Goal: Transaction & Acquisition: Purchase product/service

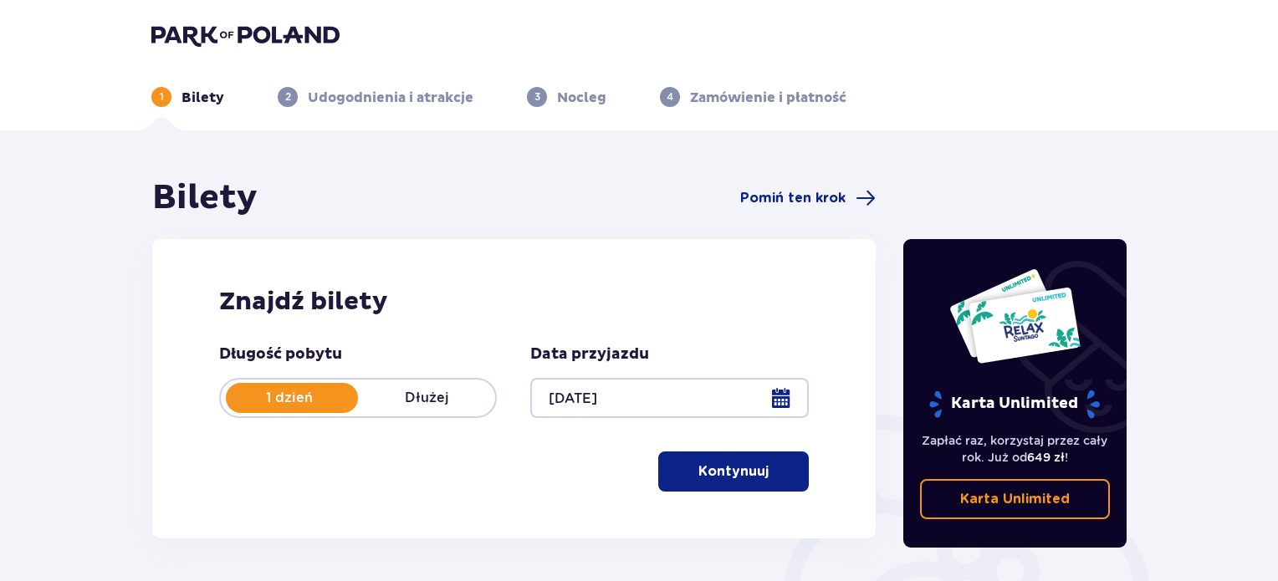
click at [711, 483] on button "Kontynuuj" at bounding box center [733, 472] width 151 height 40
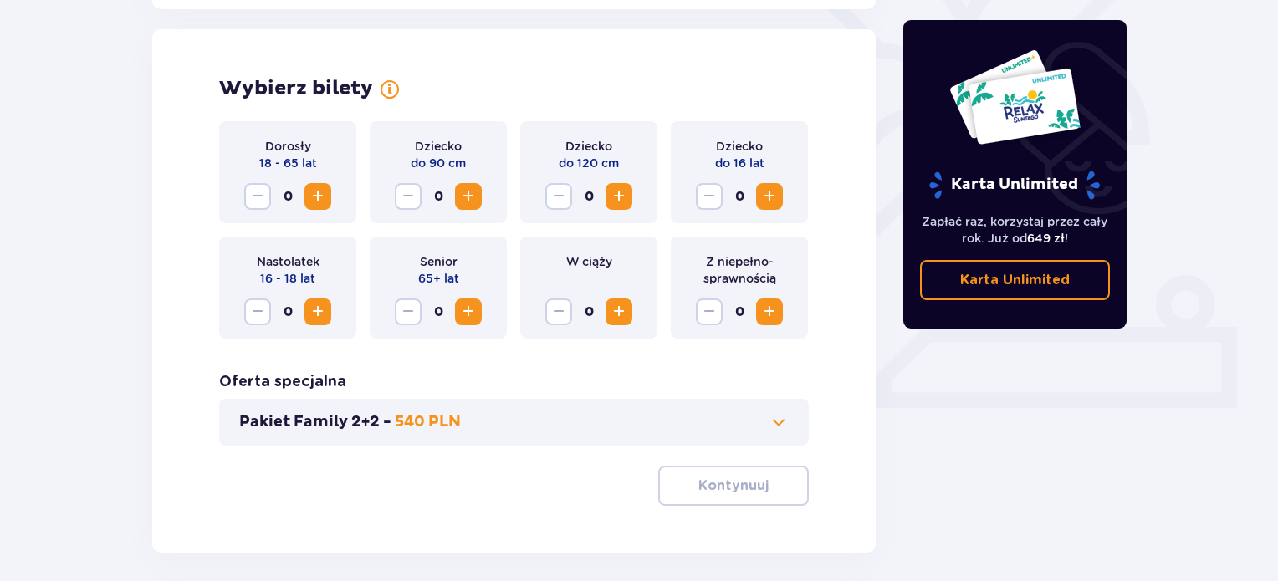
scroll to position [465, 0]
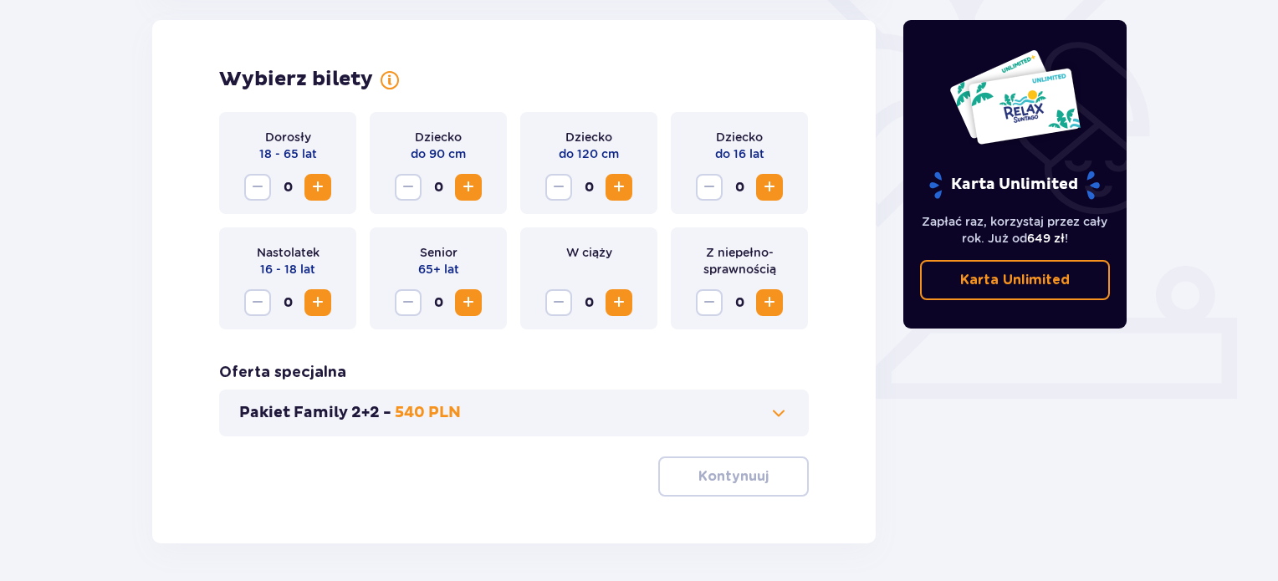
click at [325, 197] on span "Increase" at bounding box center [318, 187] width 20 height 20
click at [730, 490] on button "Kontynuuj" at bounding box center [733, 477] width 151 height 40
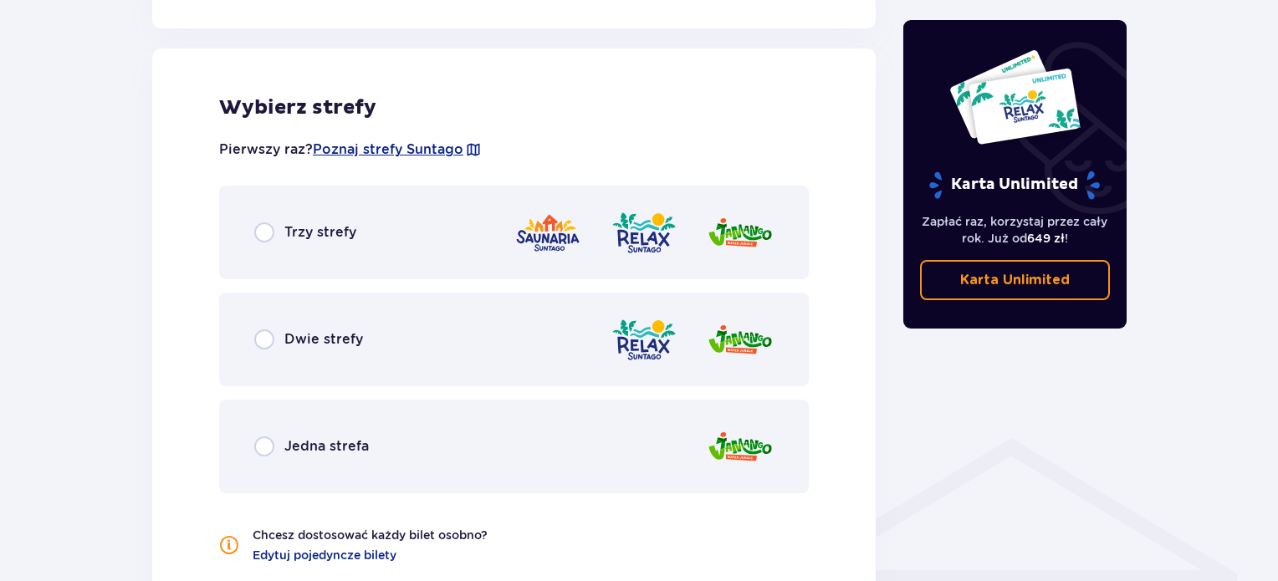
scroll to position [928, 0]
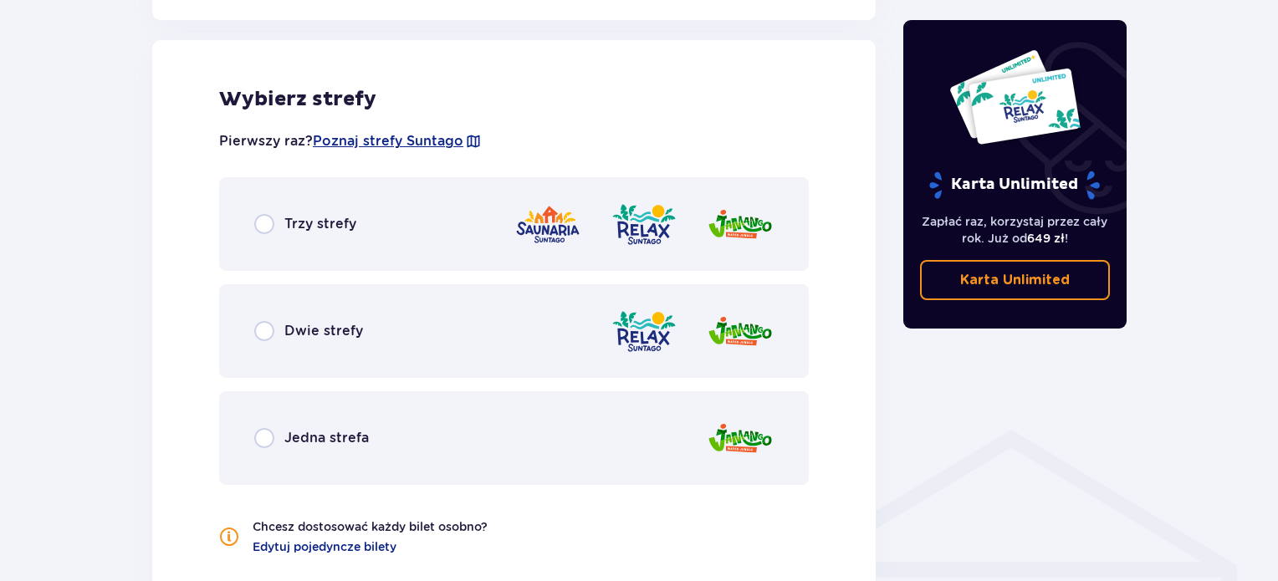
click at [348, 217] on p "Trzy strefy" at bounding box center [320, 224] width 72 height 18
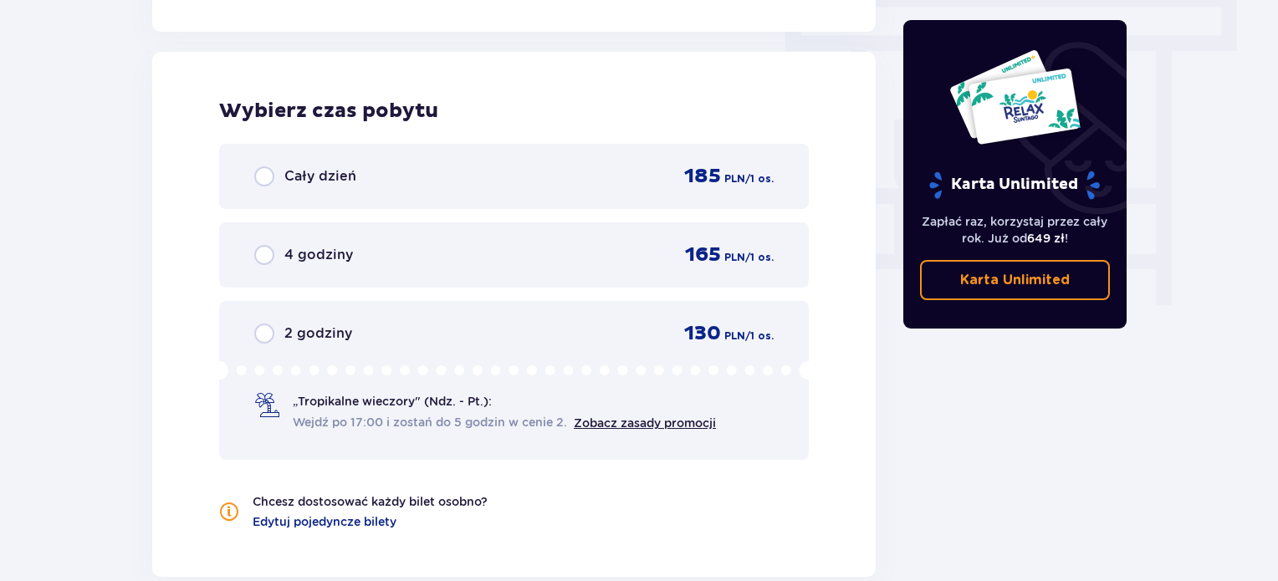
scroll to position [1511, 0]
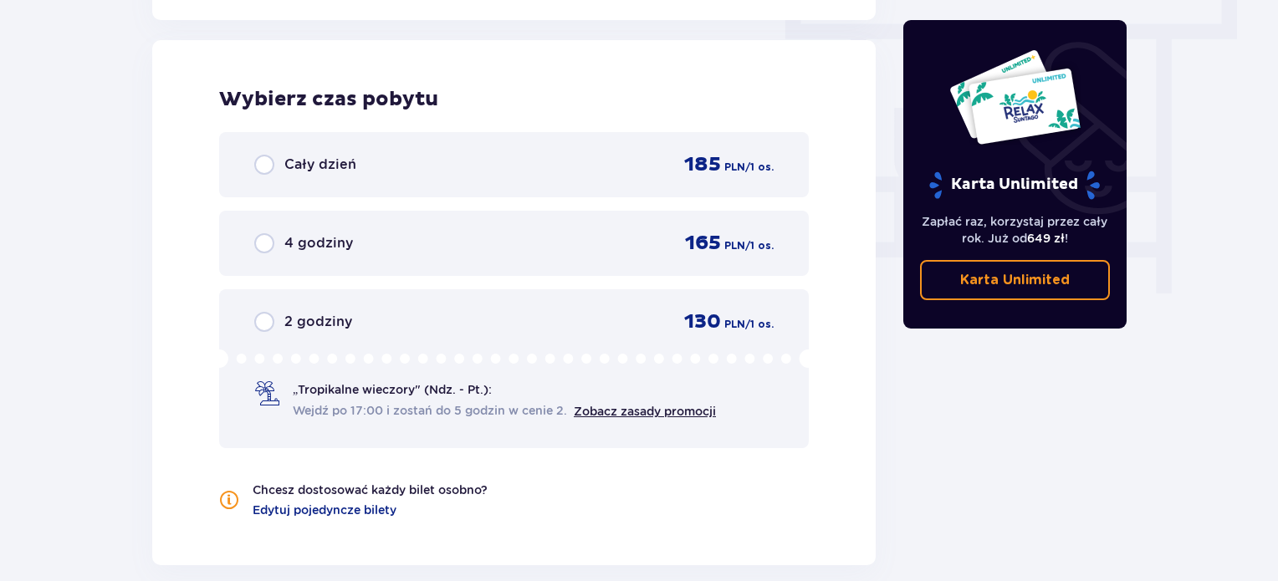
click at [296, 156] on p "Cały dzień" at bounding box center [320, 165] width 72 height 18
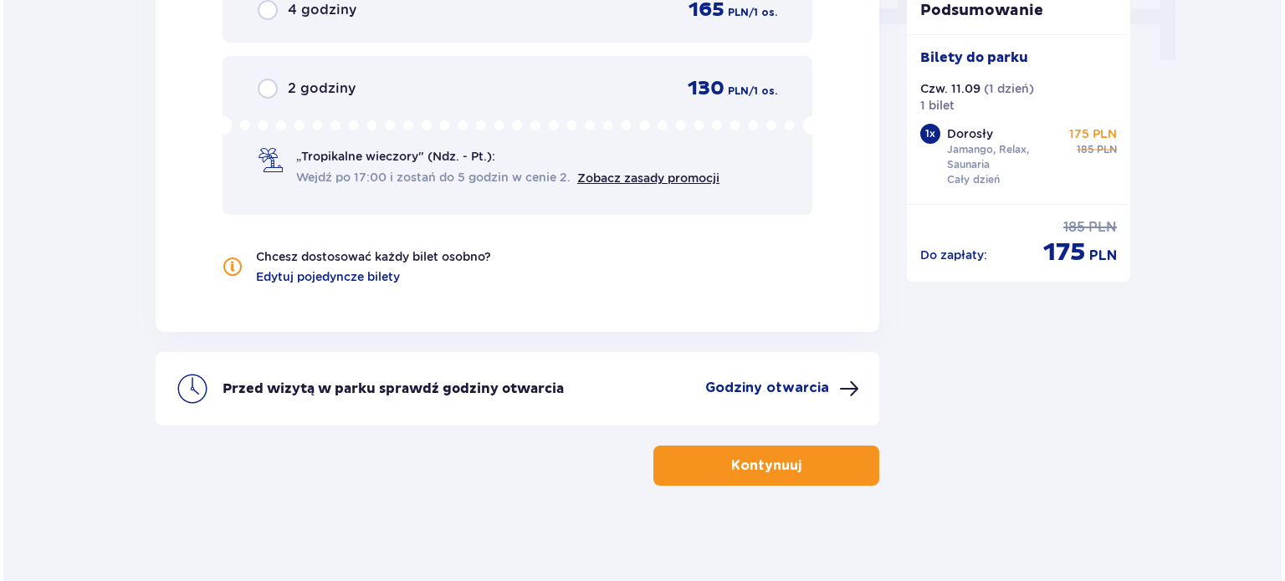
scroll to position [1747, 0]
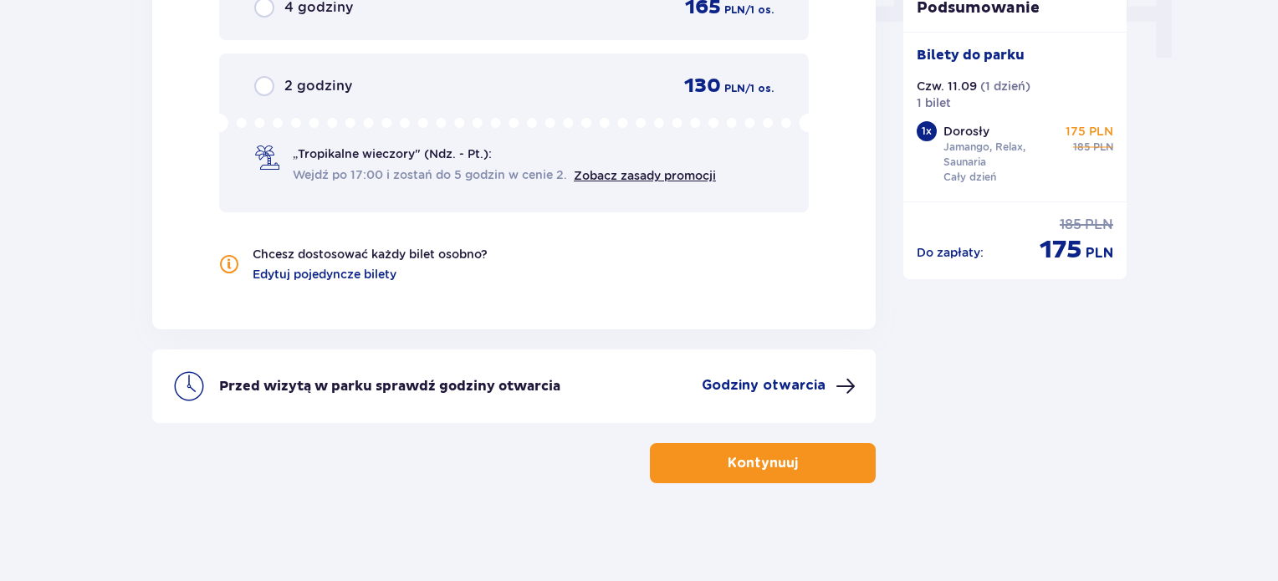
drag, startPoint x: 790, startPoint y: 384, endPoint x: 748, endPoint y: 379, distance: 42.1
click at [748, 379] on p "Godziny otwarcia" at bounding box center [764, 385] width 124 height 18
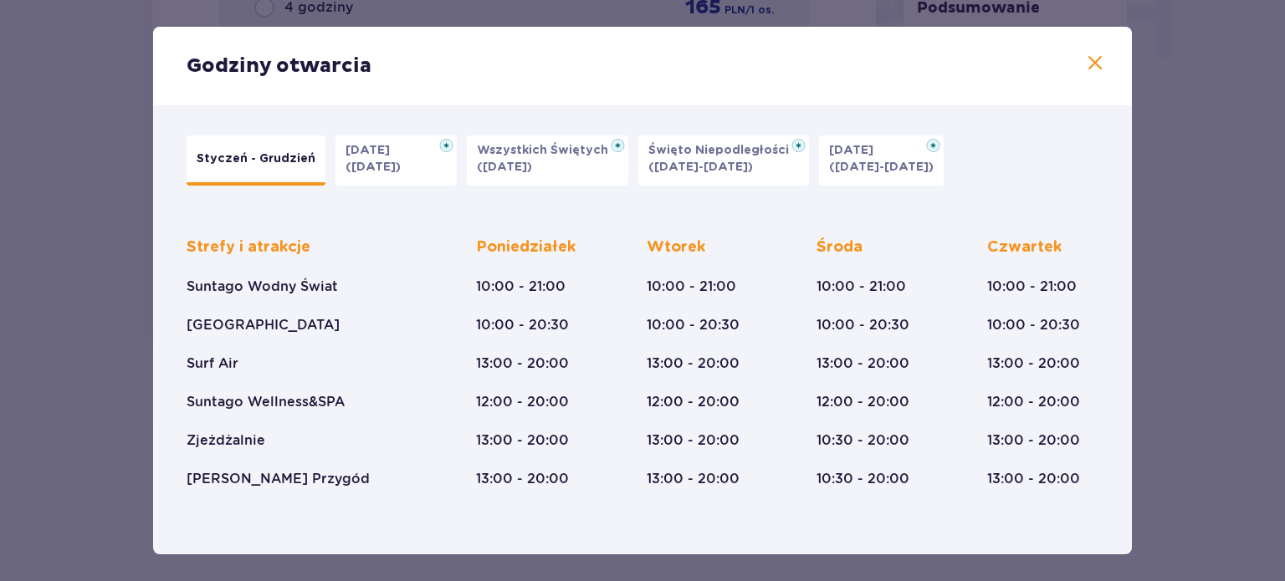
click at [1092, 65] on span at bounding box center [1095, 64] width 20 height 20
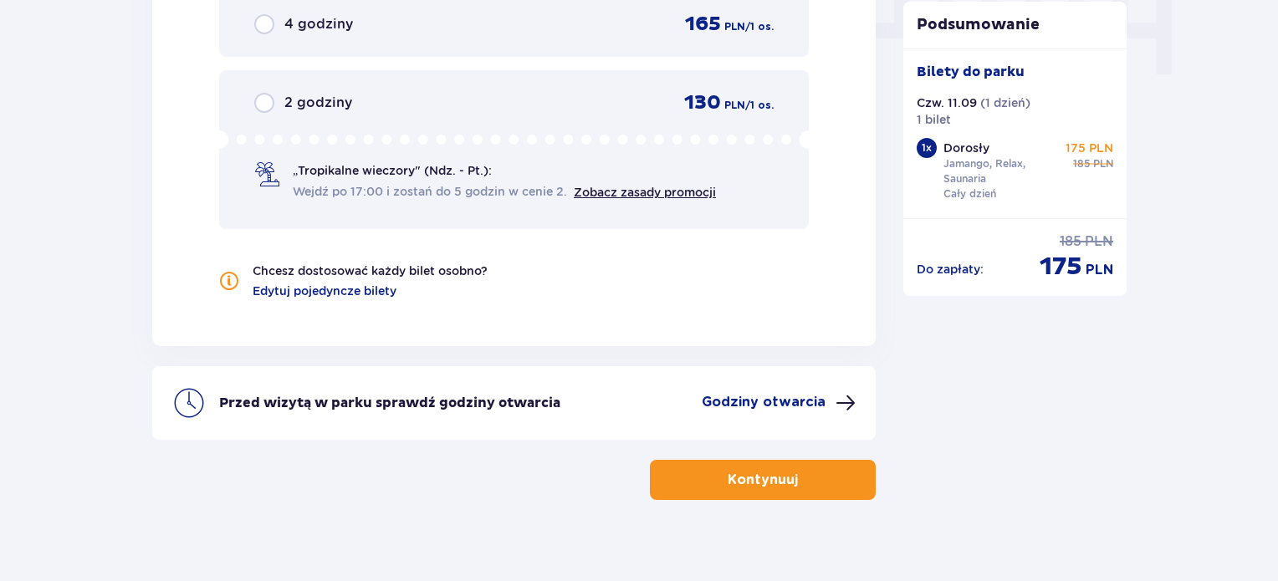
scroll to position [1747, 0]
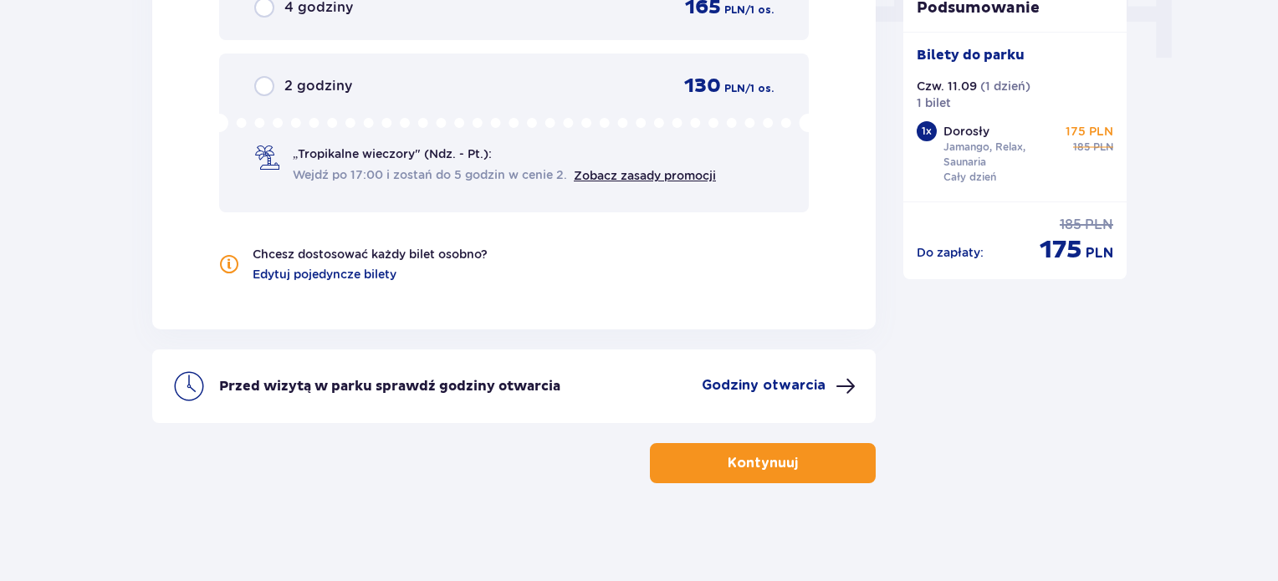
click at [770, 450] on button "Kontynuuj" at bounding box center [763, 463] width 226 height 40
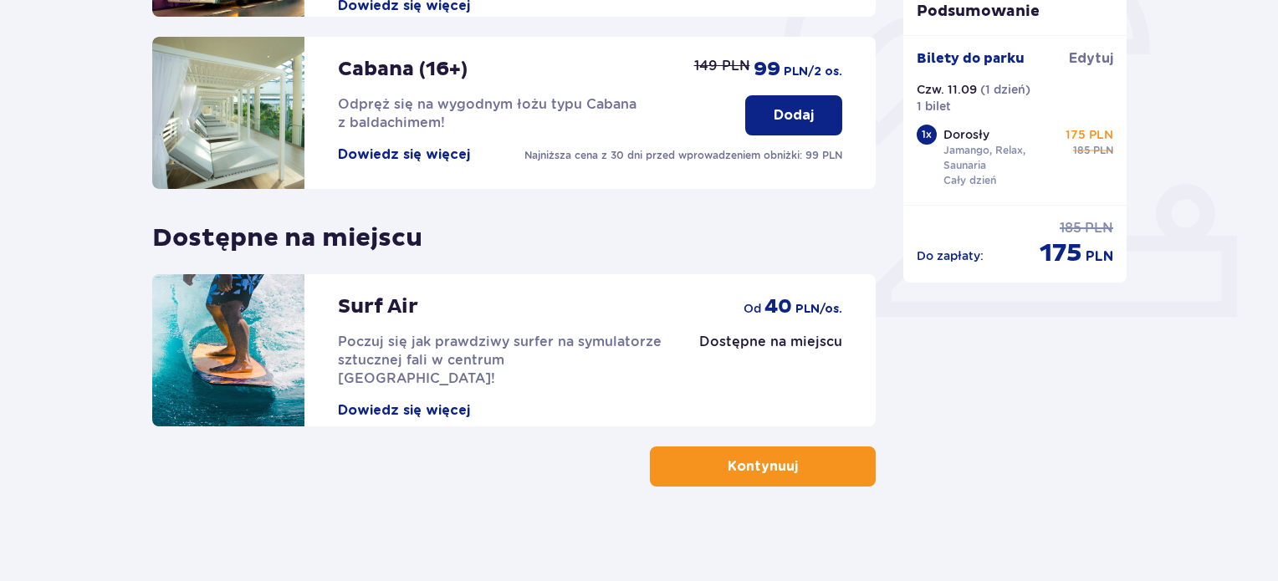
scroll to position [552, 0]
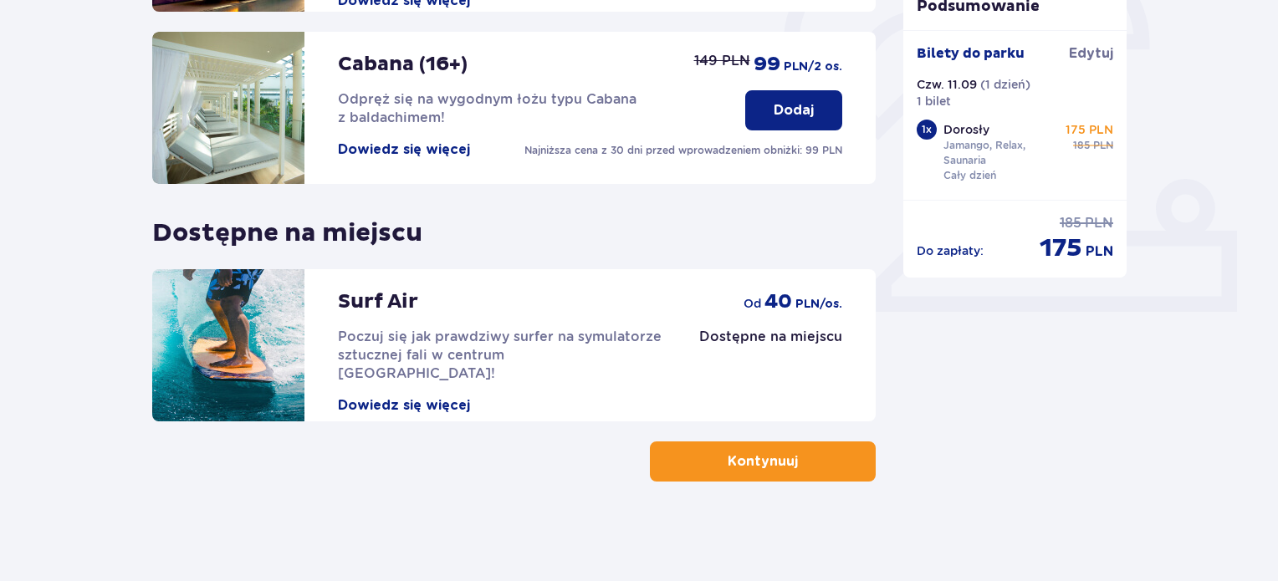
click at [860, 464] on button "Kontynuuj" at bounding box center [763, 462] width 226 height 40
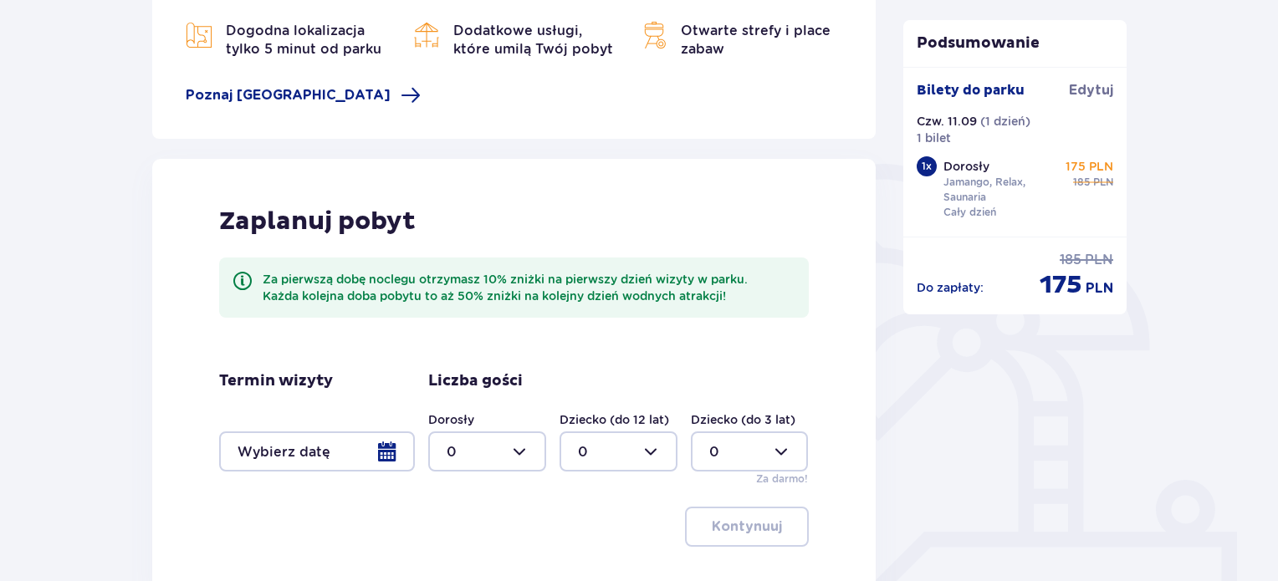
scroll to position [424, 0]
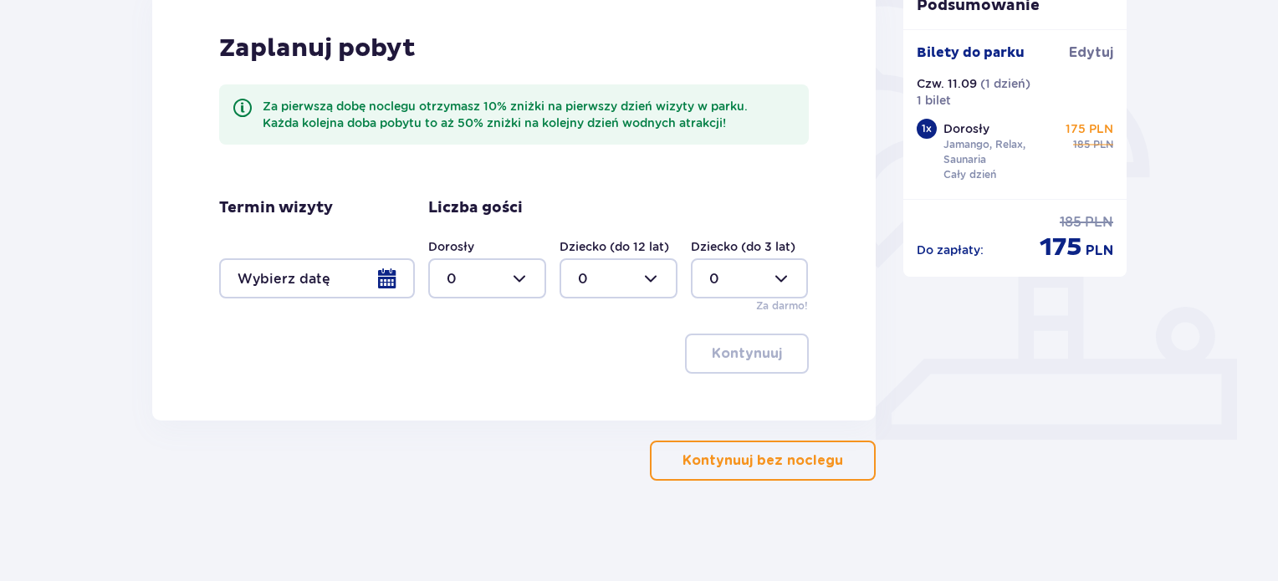
click at [860, 464] on button "Kontynuuj bez noclegu" at bounding box center [763, 461] width 226 height 40
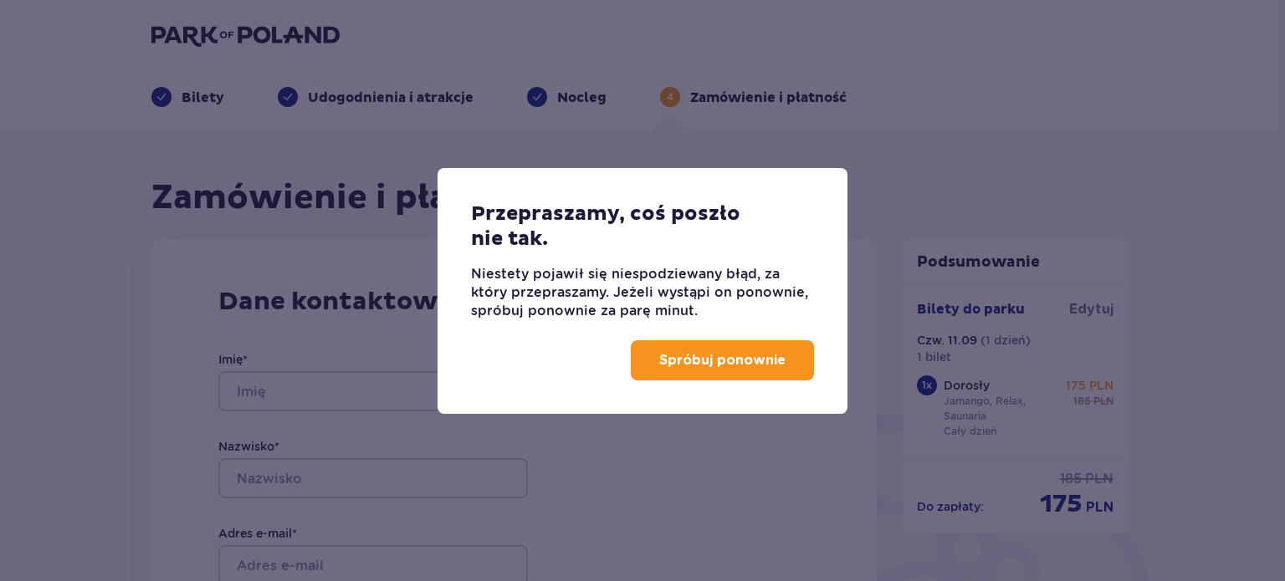
click at [638, 325] on div "Spróbuj ponownie" at bounding box center [642, 367] width 410 height 94
click at [655, 347] on button "Spróbuj ponownie" at bounding box center [722, 360] width 183 height 40
